Goal: Information Seeking & Learning: Learn about a topic

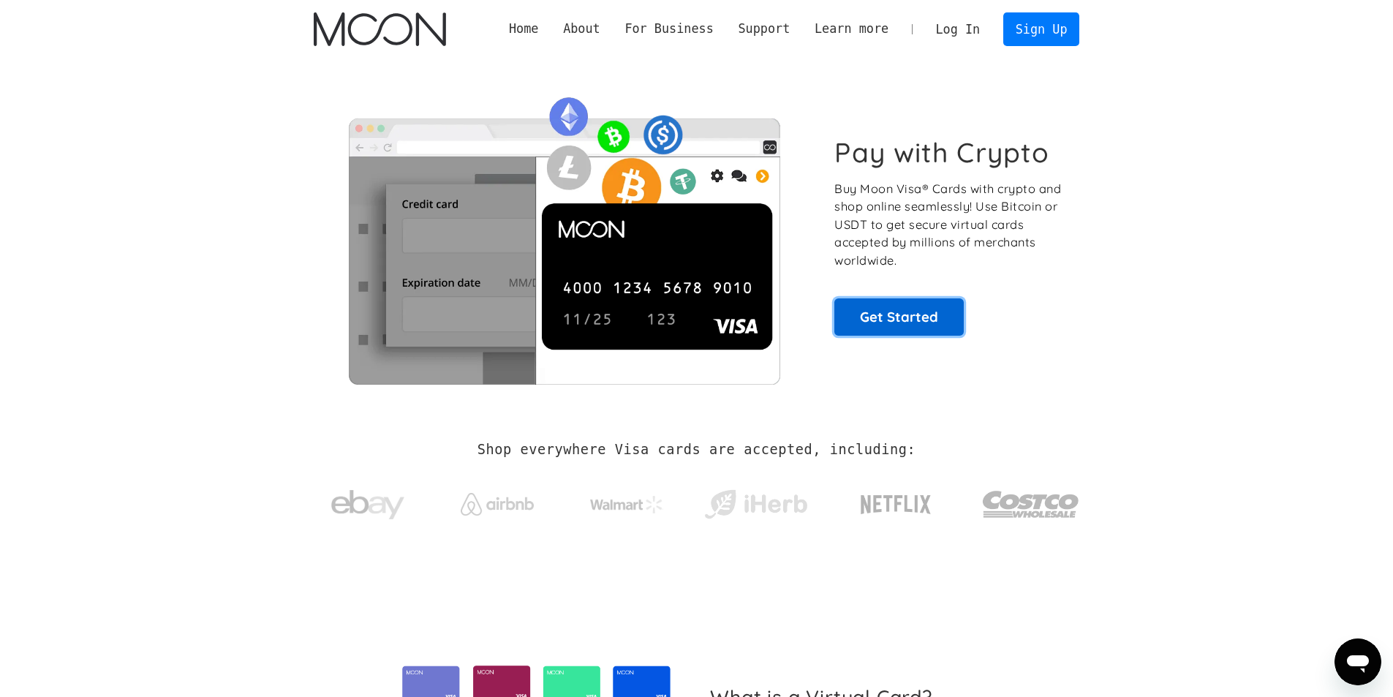
click at [902, 325] on link "Get Started" at bounding box center [898, 316] width 129 height 37
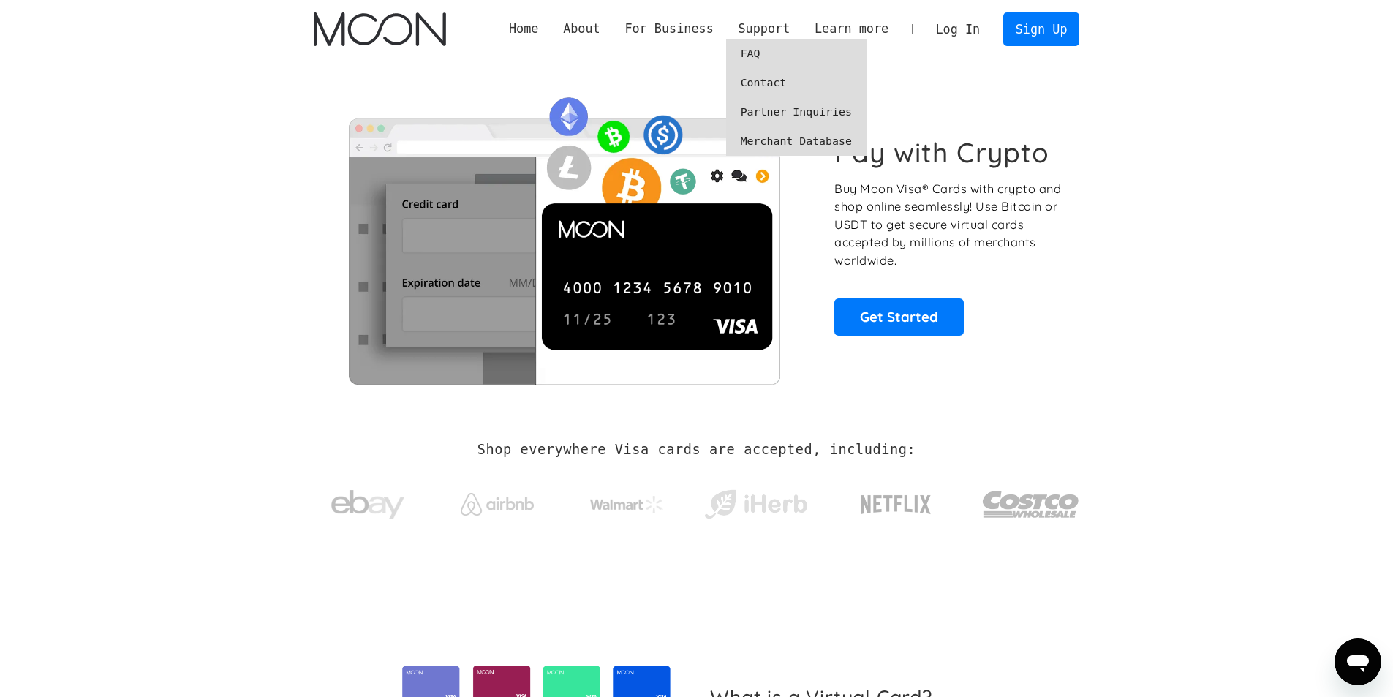
click at [792, 140] on link "Merchant Database" at bounding box center [796, 141] width 140 height 29
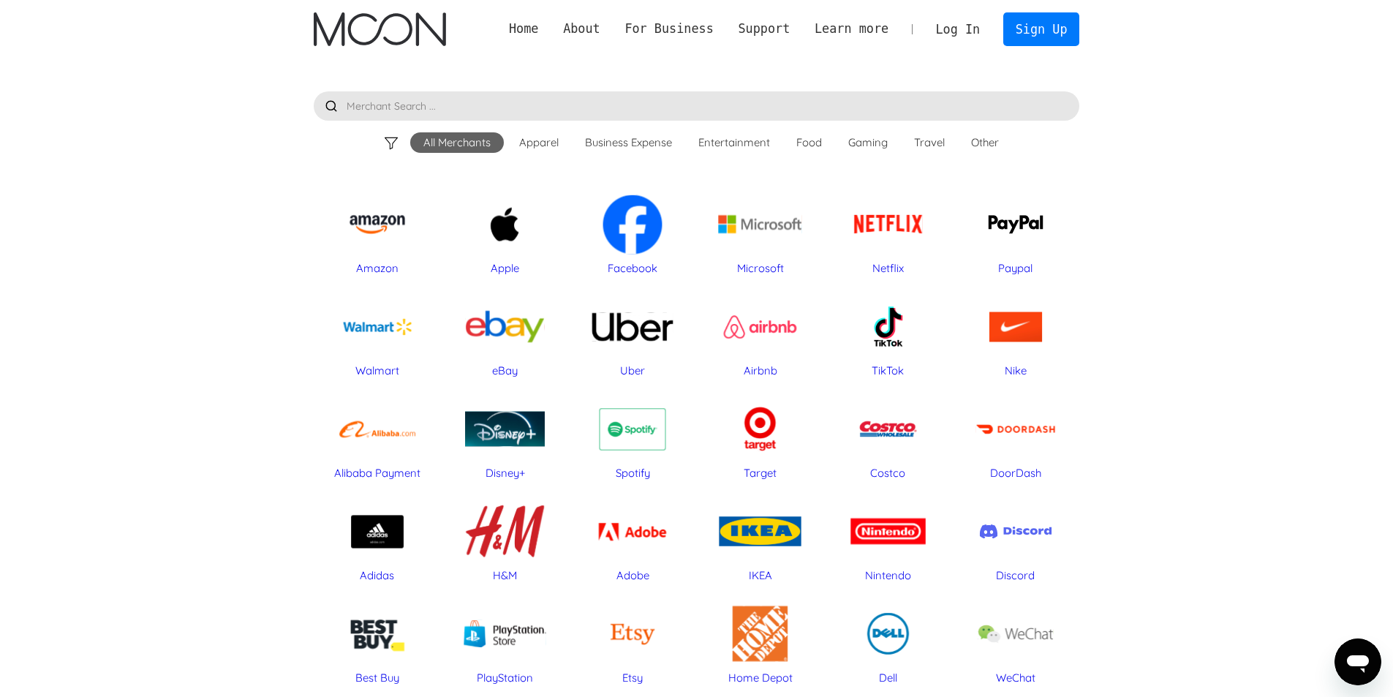
click at [981, 146] on div "Other" at bounding box center [985, 142] width 28 height 15
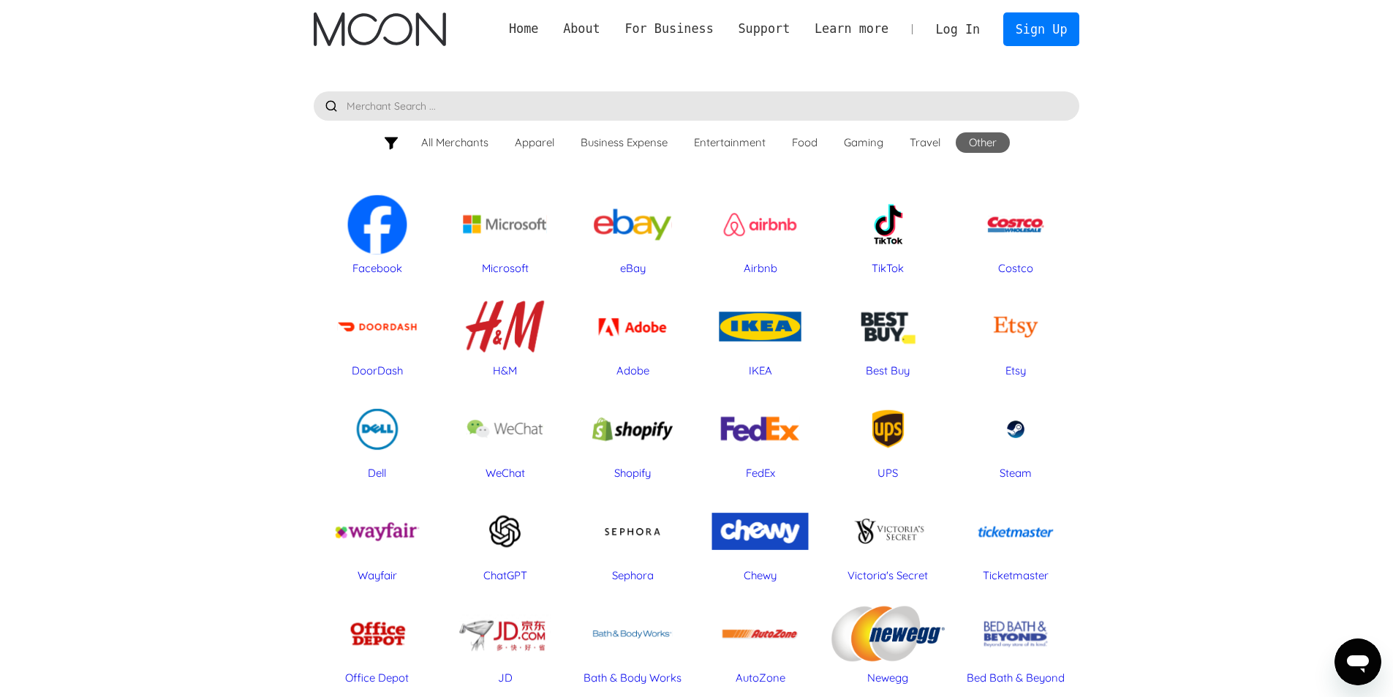
click at [697, 113] on input "text" at bounding box center [697, 105] width 766 height 29
type input "a"
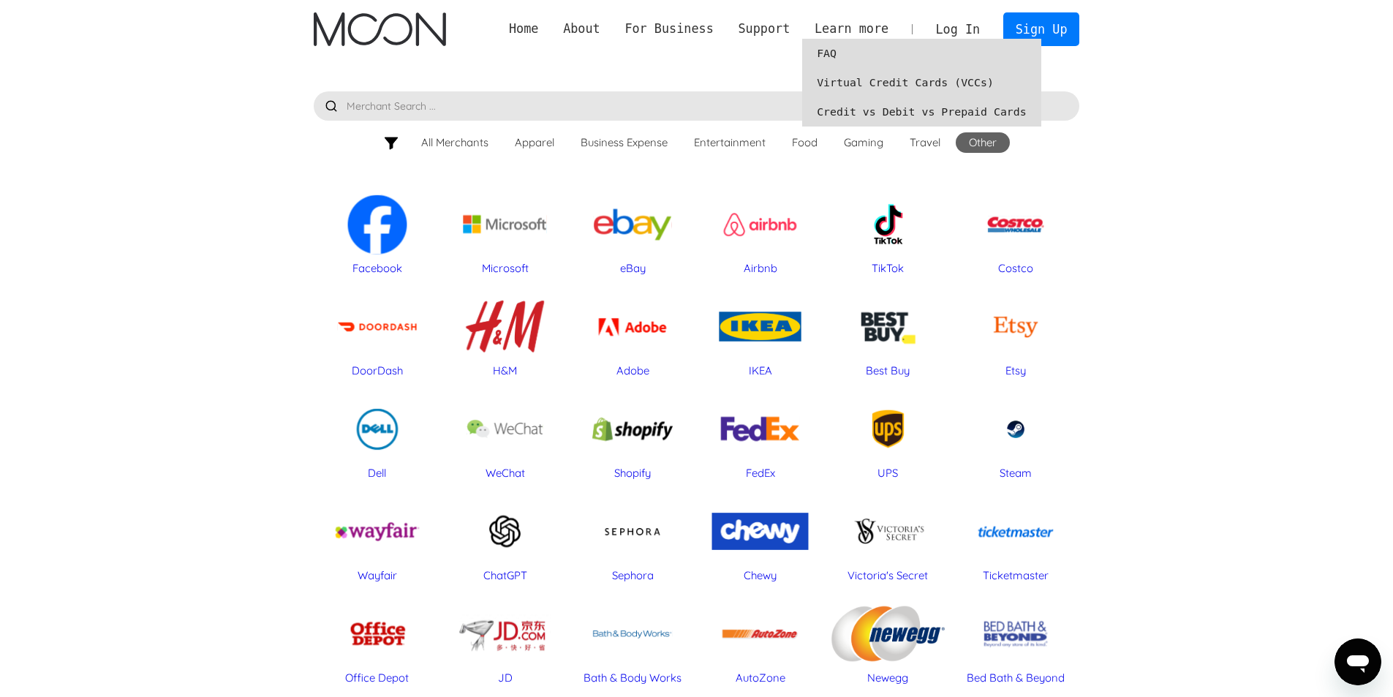
click at [861, 115] on link "Credit vs Debit vs Prepaid Cards" at bounding box center [921, 111] width 239 height 29
